Goal: Task Accomplishment & Management: Manage account settings

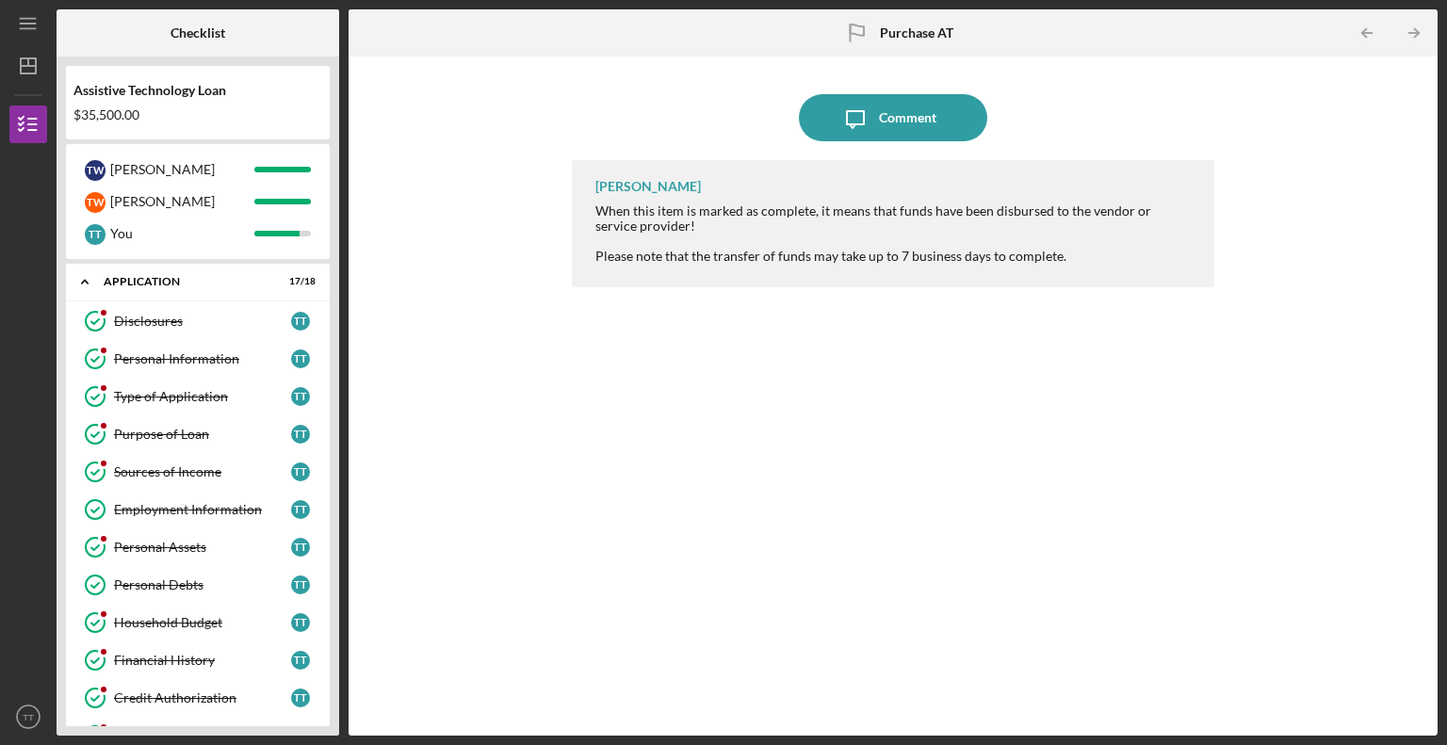
scroll to position [637, 0]
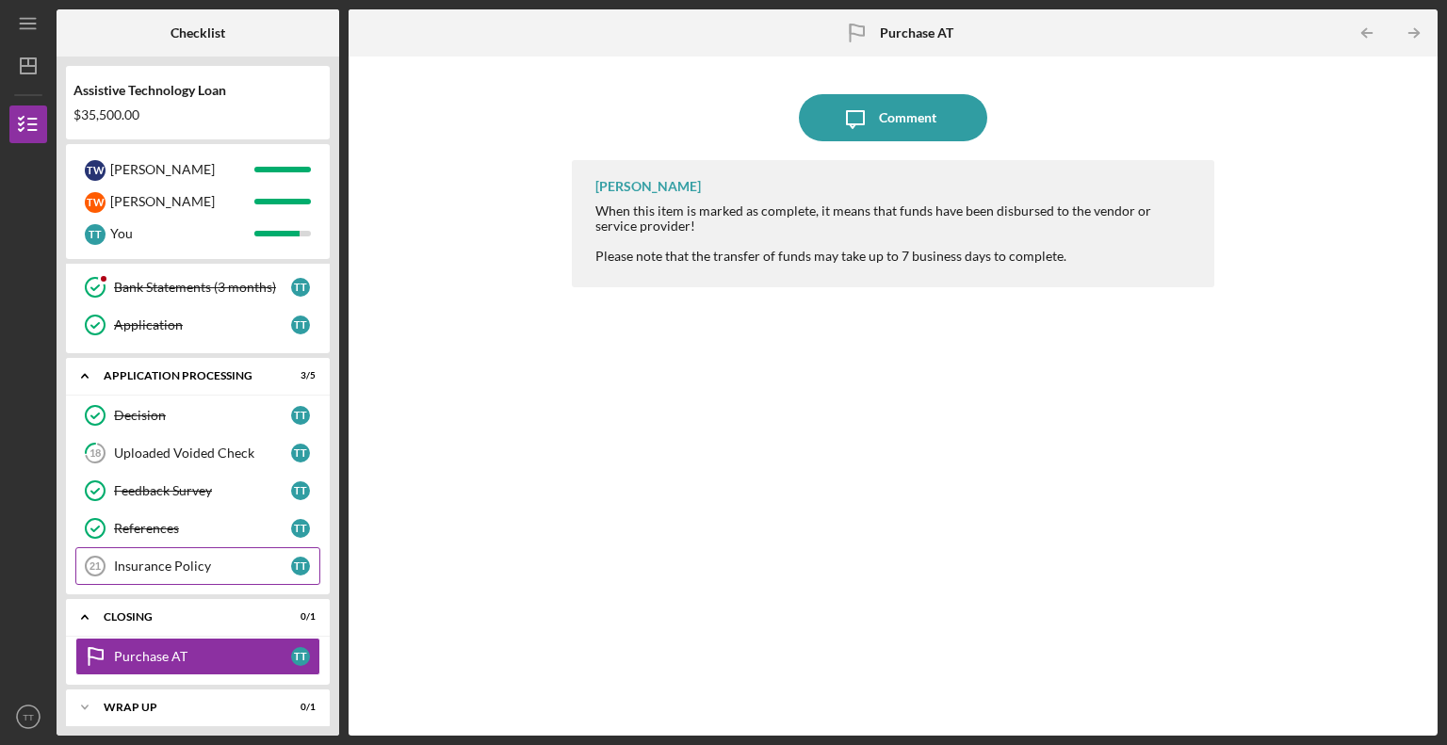
click at [146, 558] on div "Insurance Policy" at bounding box center [202, 565] width 177 height 15
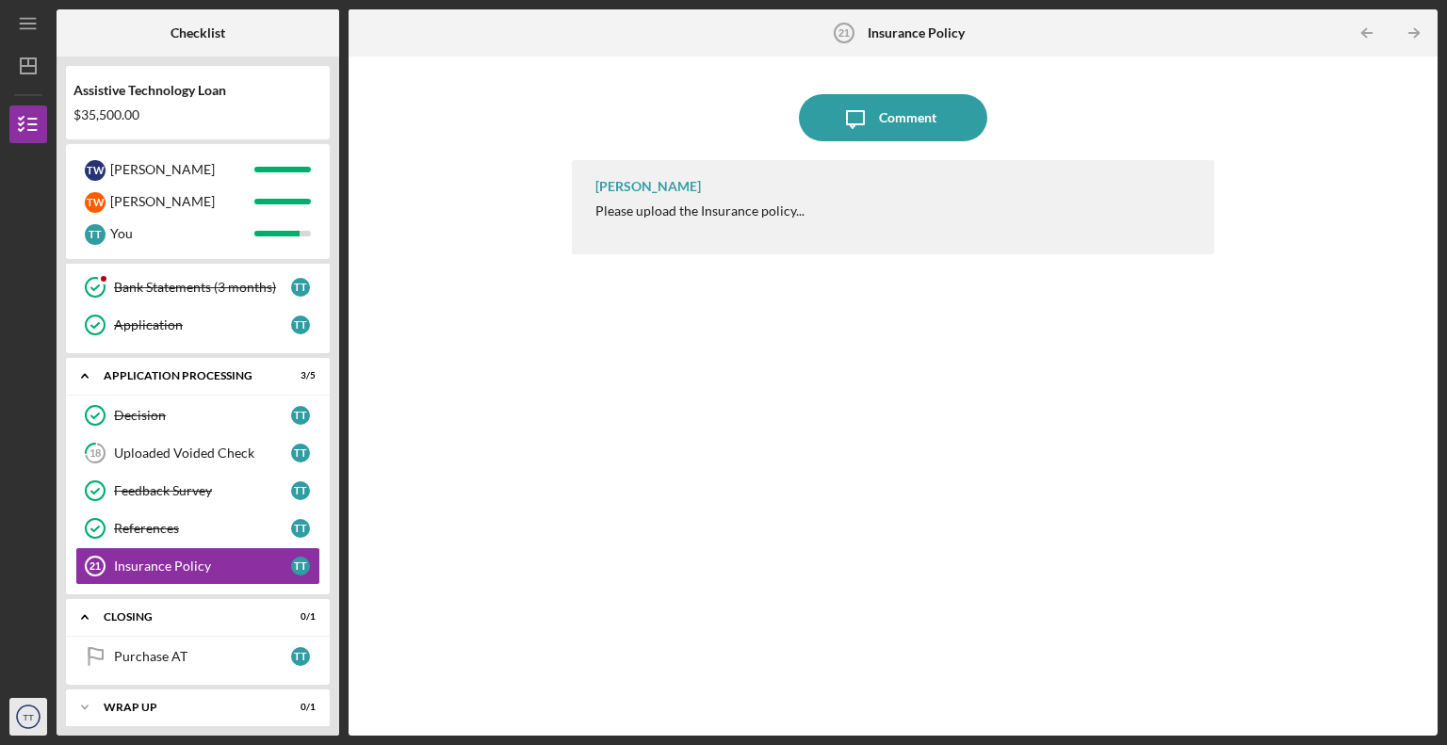
click at [33, 711] on icon "TT" at bounding box center [28, 716] width 38 height 47
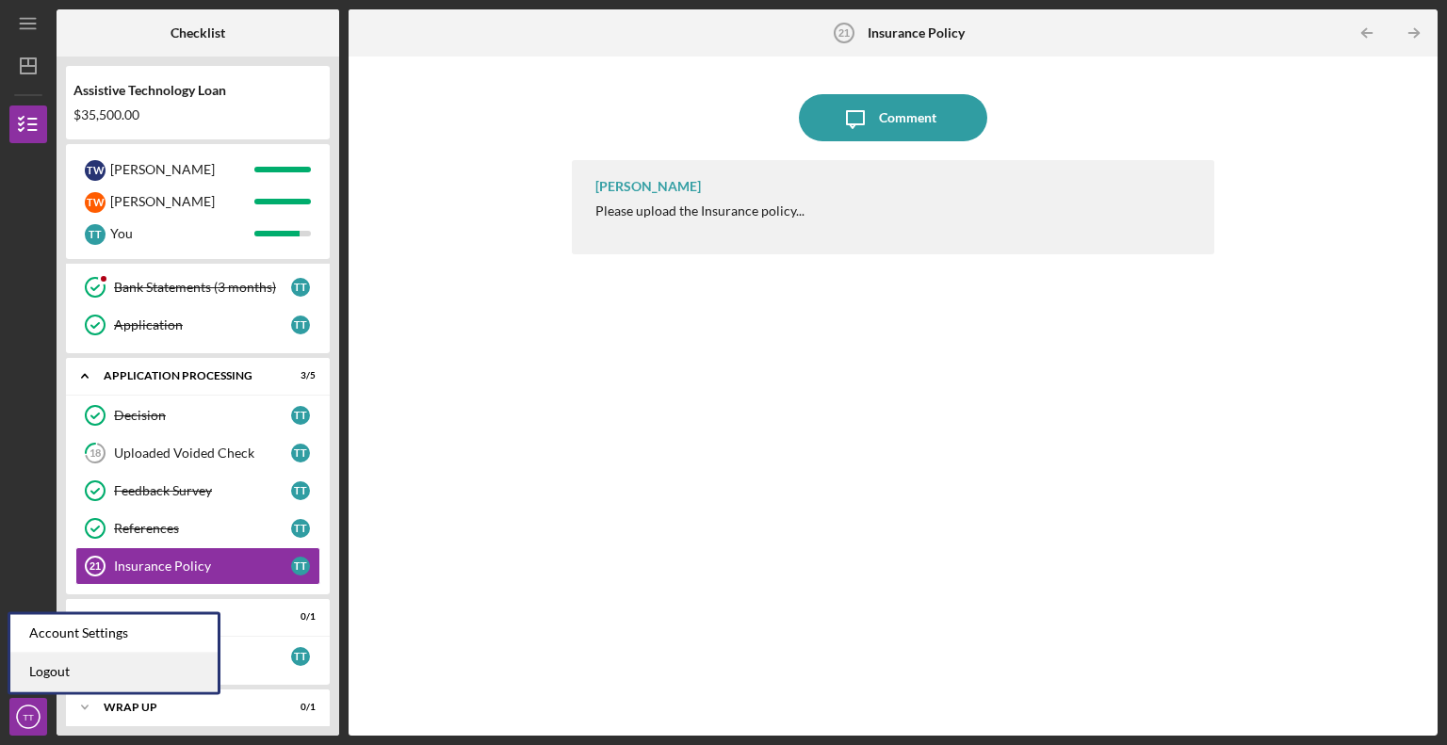
click at [40, 677] on link "Logout" at bounding box center [113, 672] width 207 height 39
